Goal: Find contact information: Find contact information

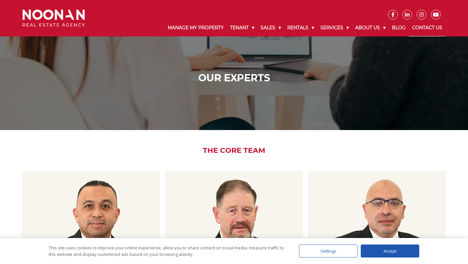
click at [433, 29] on link "Contact Us" at bounding box center [427, 27] width 37 height 17
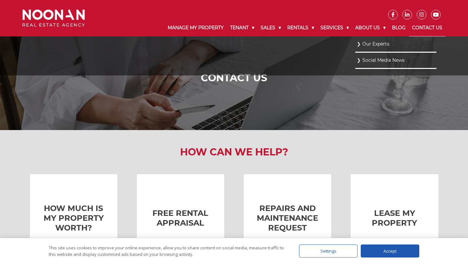
click at [371, 45] on link "Our Experts" at bounding box center [396, 44] width 78 height 9
